Goal: Find specific page/section: Find specific page/section

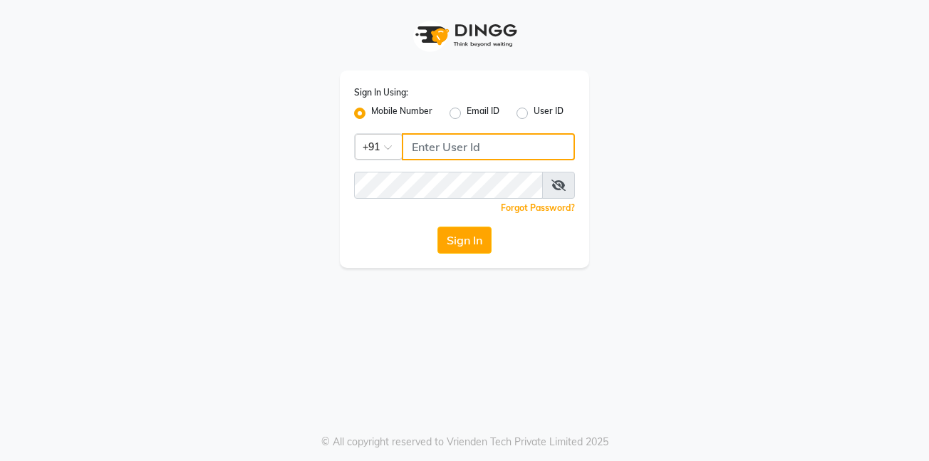
click at [443, 141] on input "Username" at bounding box center [488, 146] width 173 height 27
type input "9552205208"
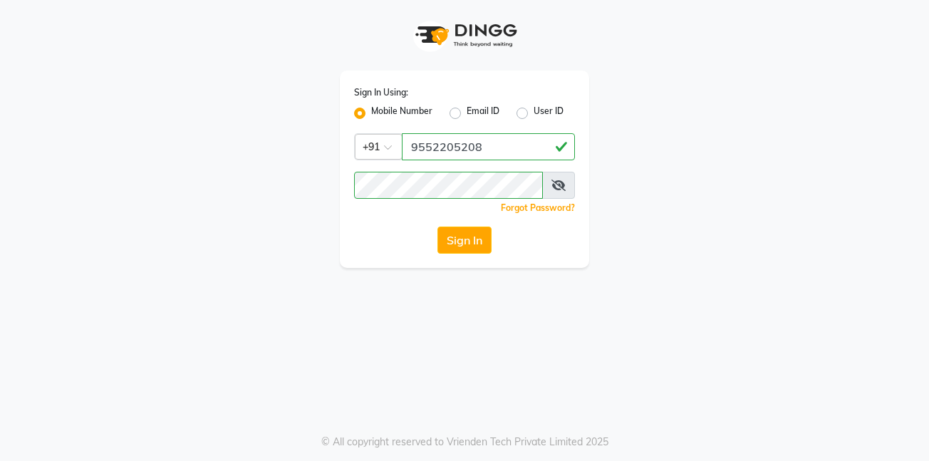
click at [703, 111] on div "Sign In Using: Mobile Number Email ID User ID Country Code × +91 9552205208 Rem…" at bounding box center [464, 134] width 812 height 268
click at [461, 244] on button "Sign In" at bounding box center [464, 239] width 54 height 27
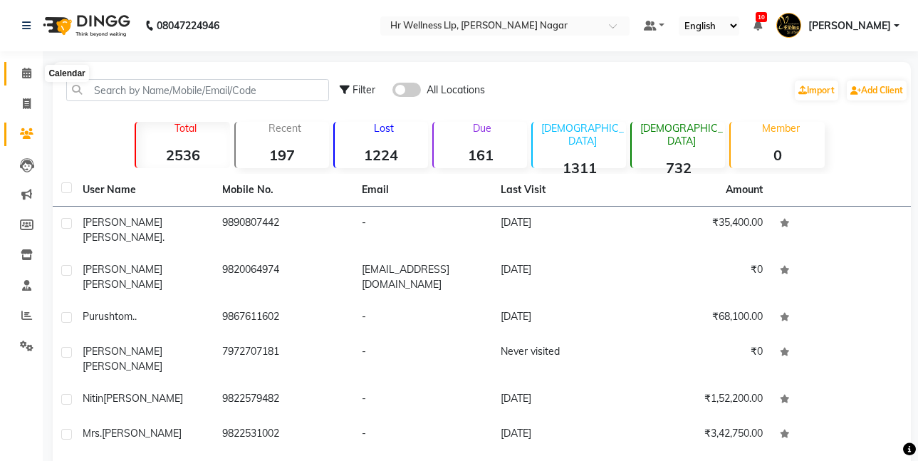
click at [28, 74] on icon at bounding box center [26, 73] width 9 height 11
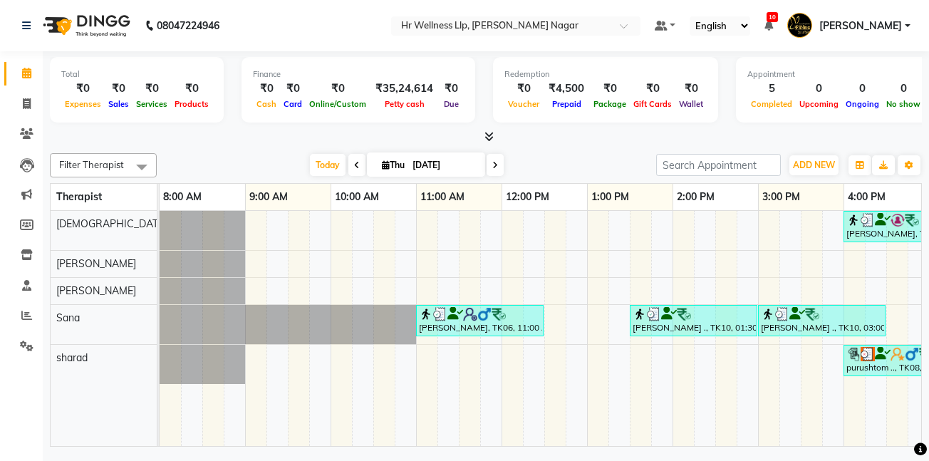
click at [492, 164] on icon at bounding box center [495, 165] width 6 height 9
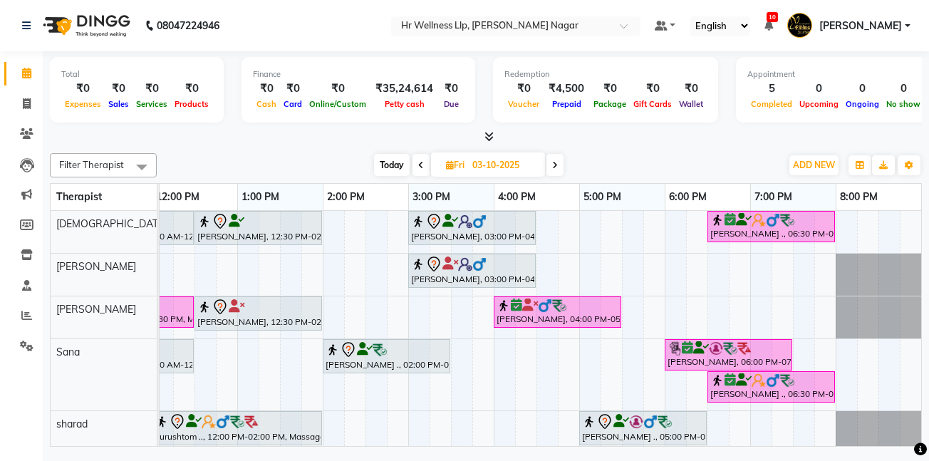
scroll to position [18, 0]
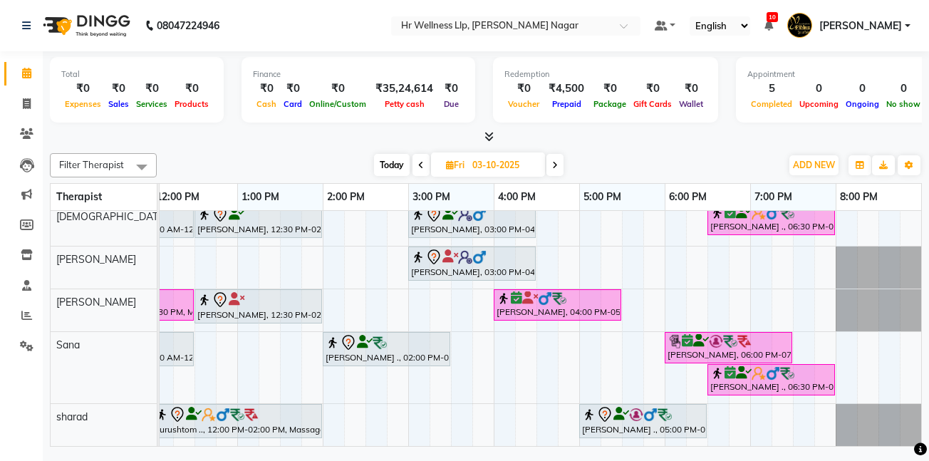
drag, startPoint x: 493, startPoint y: -13, endPoint x: 890, endPoint y: 300, distance: 505.7
click at [664, 105] on app-home "08047224946 Select Location × Hr Wellness Llp, Viman Nagar Default Panel My Pan…" at bounding box center [464, 225] width 929 height 450
click at [556, 161] on icon at bounding box center [555, 165] width 6 height 9
type input "[DATE]"
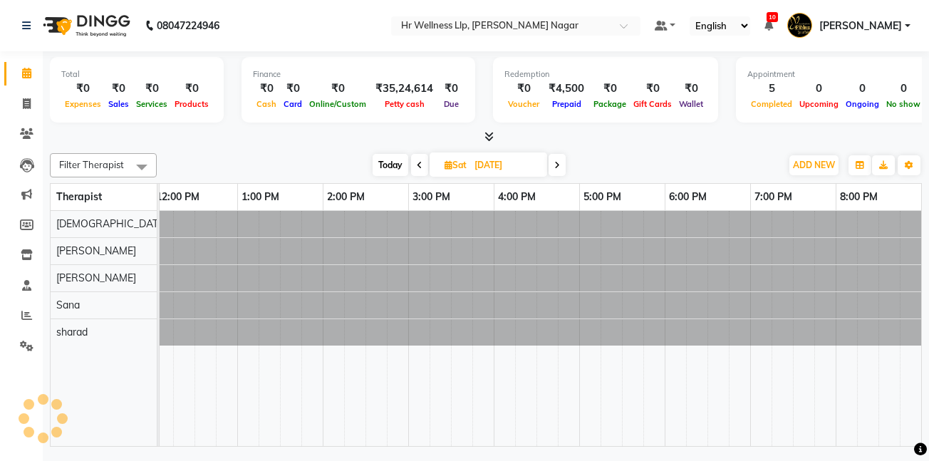
scroll to position [0, 0]
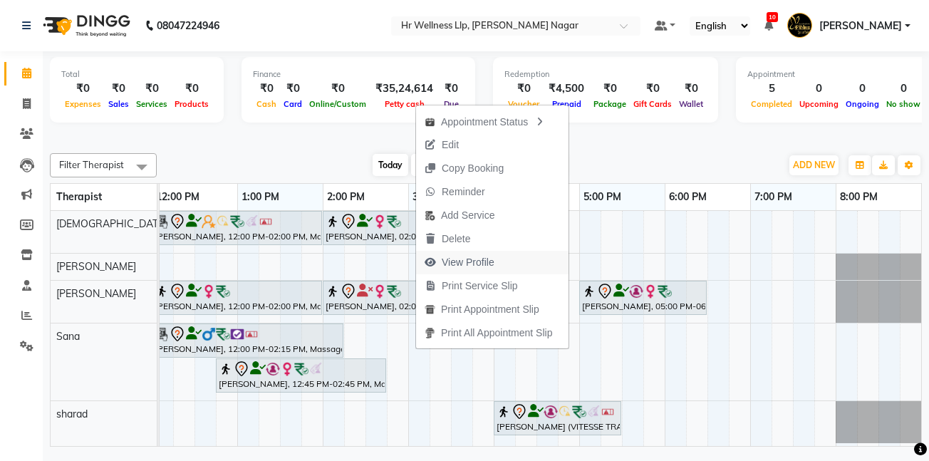
click at [454, 259] on span "View Profile" at bounding box center [468, 262] width 53 height 15
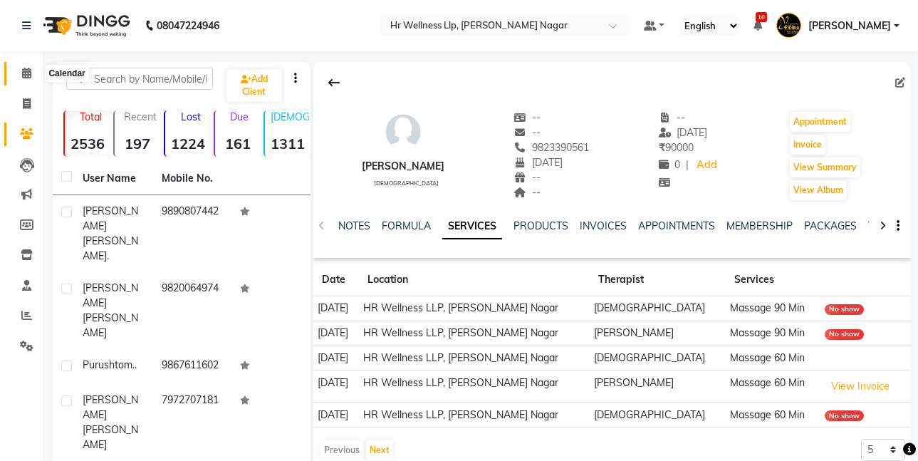
click at [31, 73] on icon at bounding box center [26, 73] width 9 height 11
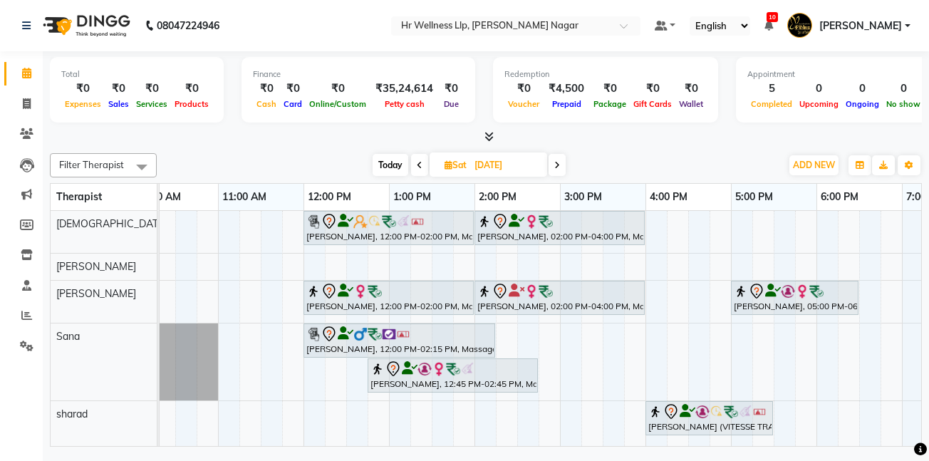
scroll to position [0, 197]
click at [622, 24] on div at bounding box center [515, 27] width 249 height 14
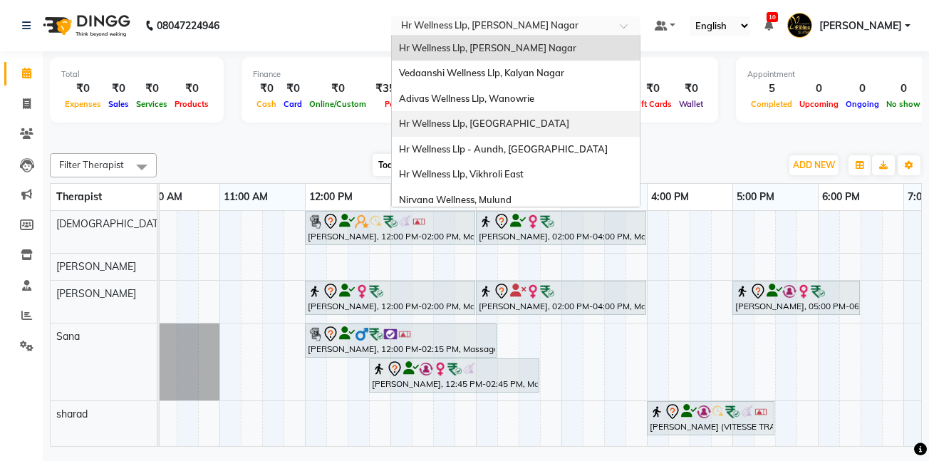
click at [519, 126] on span "Hr Wellness Llp, [GEOGRAPHIC_DATA]" at bounding box center [484, 123] width 170 height 11
